Goal: Navigation & Orientation: Find specific page/section

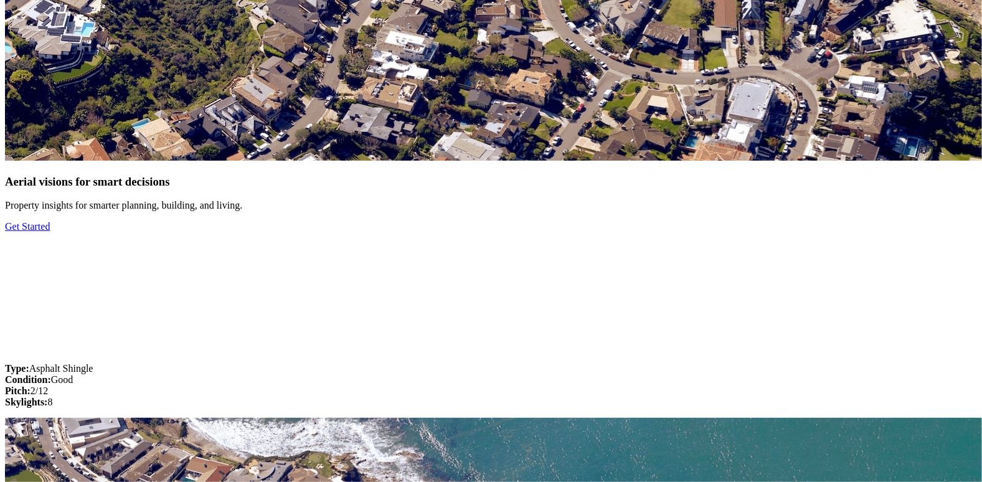
scroll to position [1182, 0]
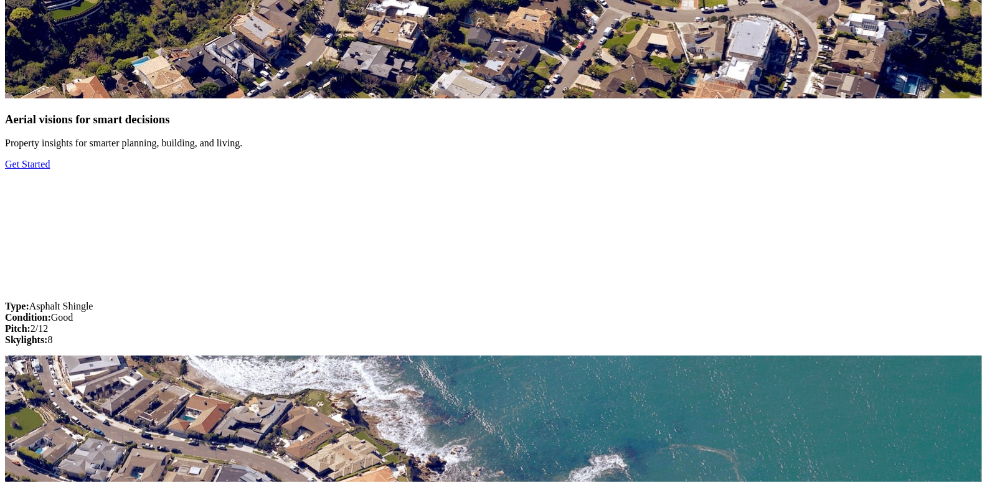
click at [26, 169] on link "Get Started" at bounding box center [27, 164] width 45 height 11
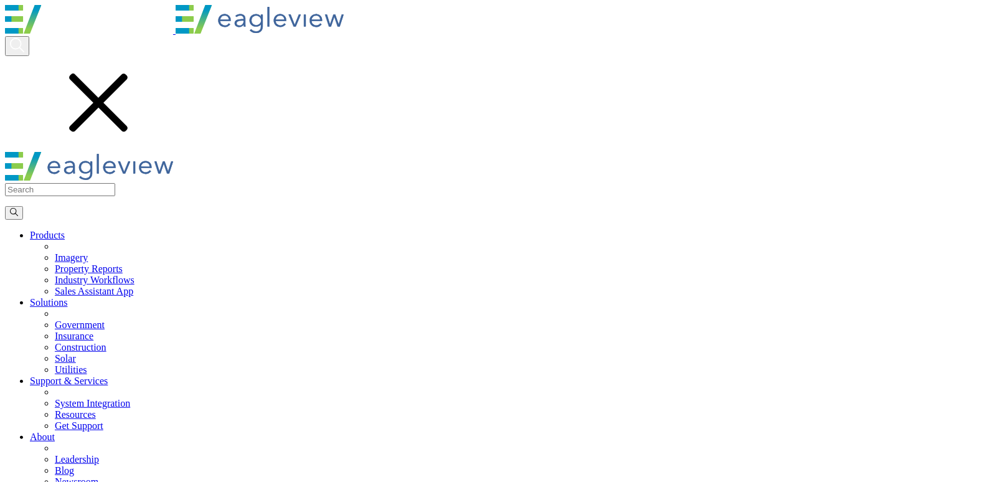
click at [29, 191] on input "text" at bounding box center [60, 189] width 110 height 13
click at [12, 210] on icon "Search" at bounding box center [14, 212] width 8 height 8
